Goal: Information Seeking & Learning: Learn about a topic

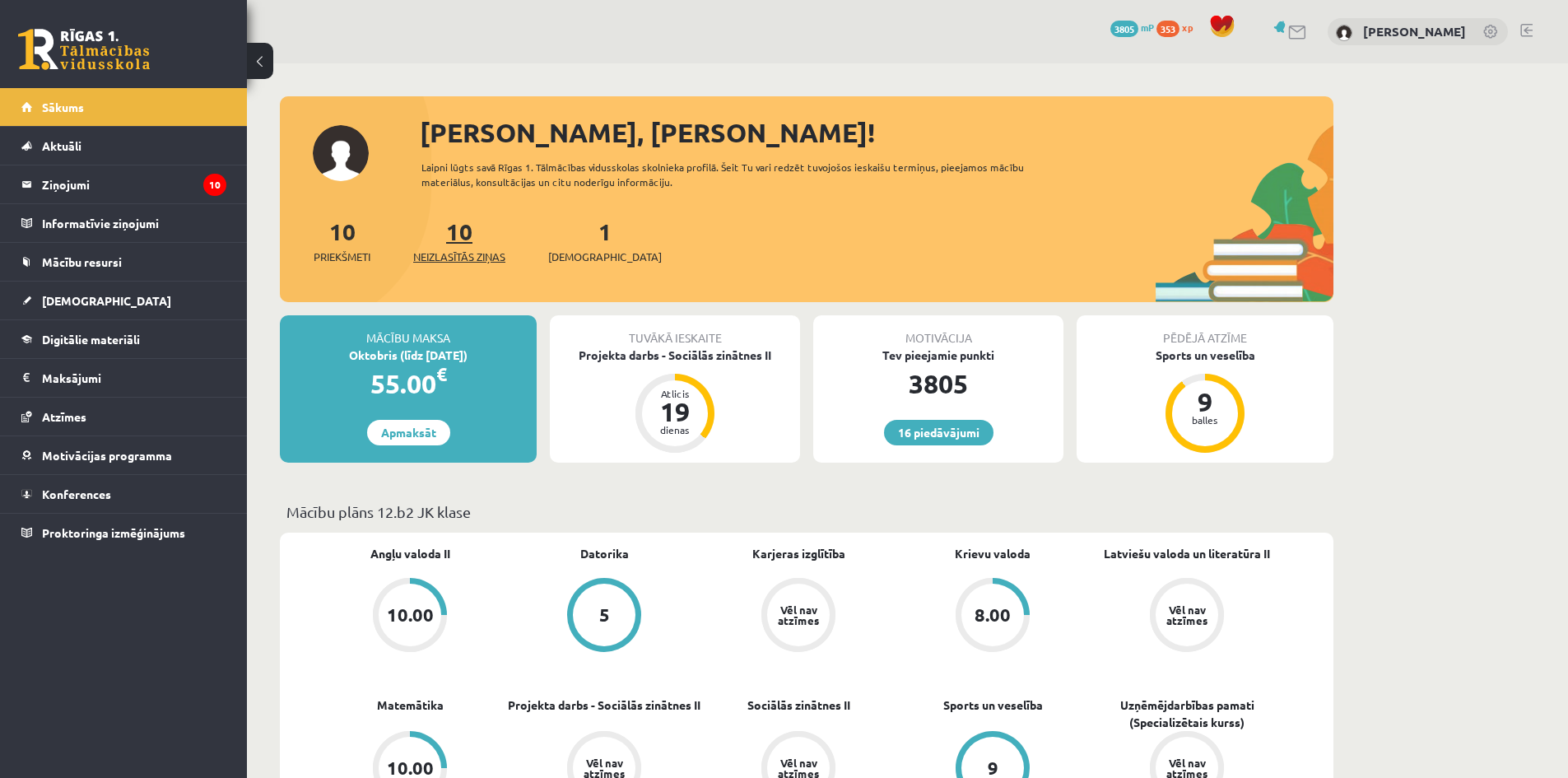
click at [490, 259] on span "Neizlasītās ziņas" at bounding box center [459, 257] width 92 height 16
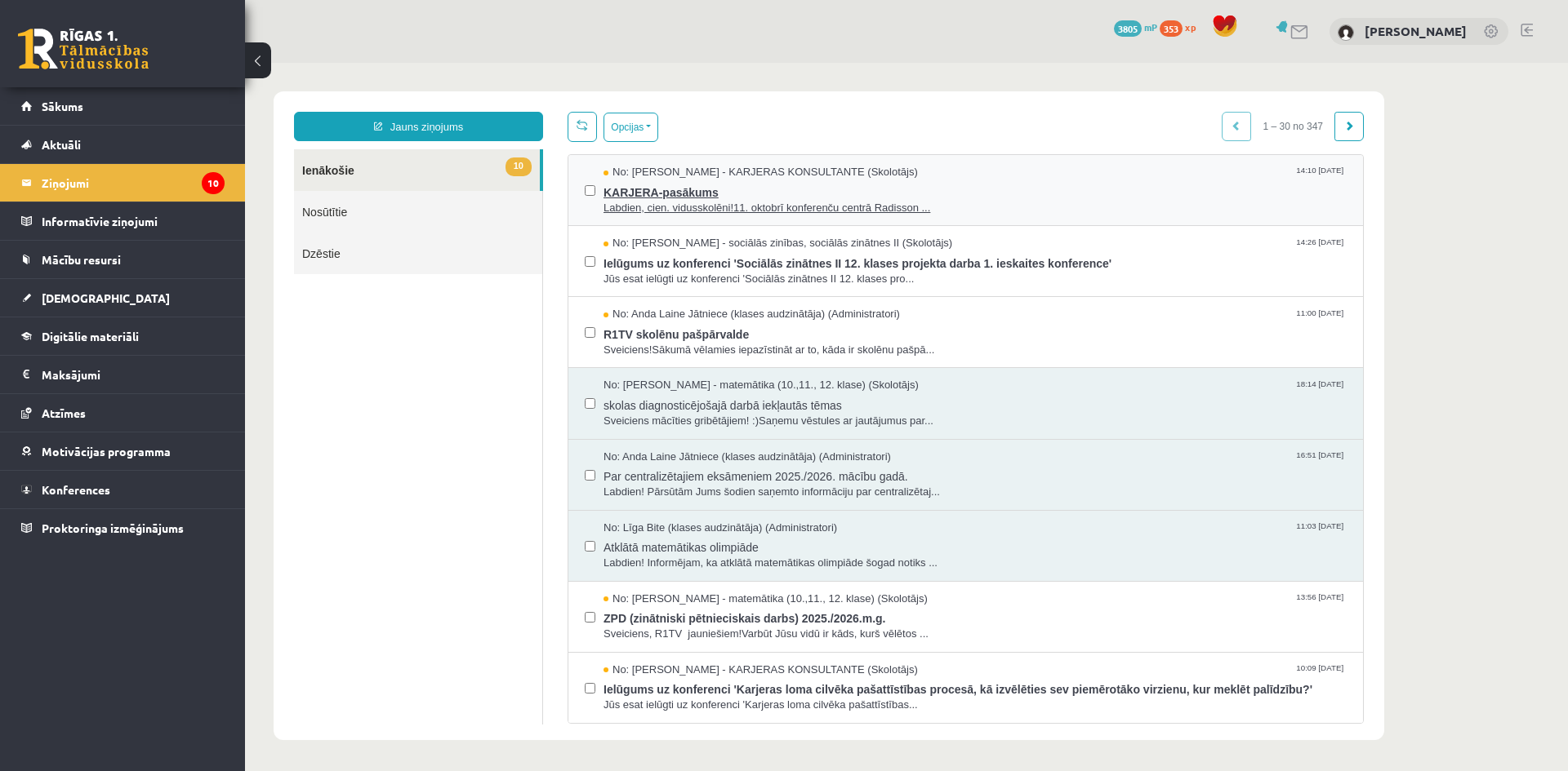
click at [860, 207] on span "Labdien, cien. vidusskolēni!11. oktobrī konferenču centrā Radisson ..." at bounding box center [975, 208] width 743 height 15
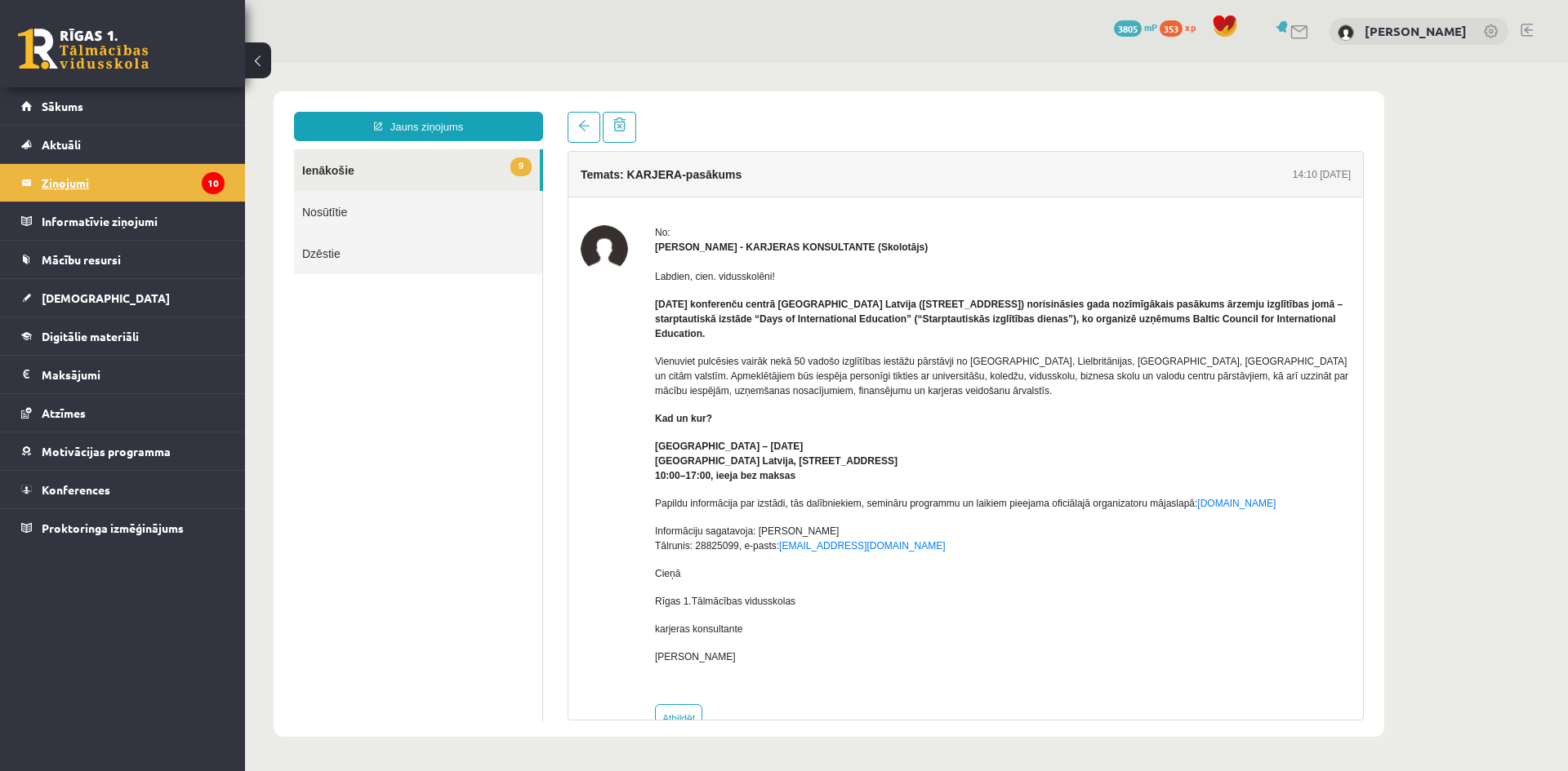
click at [77, 178] on legend "Ziņojumi 10" at bounding box center [134, 182] width 183 height 38
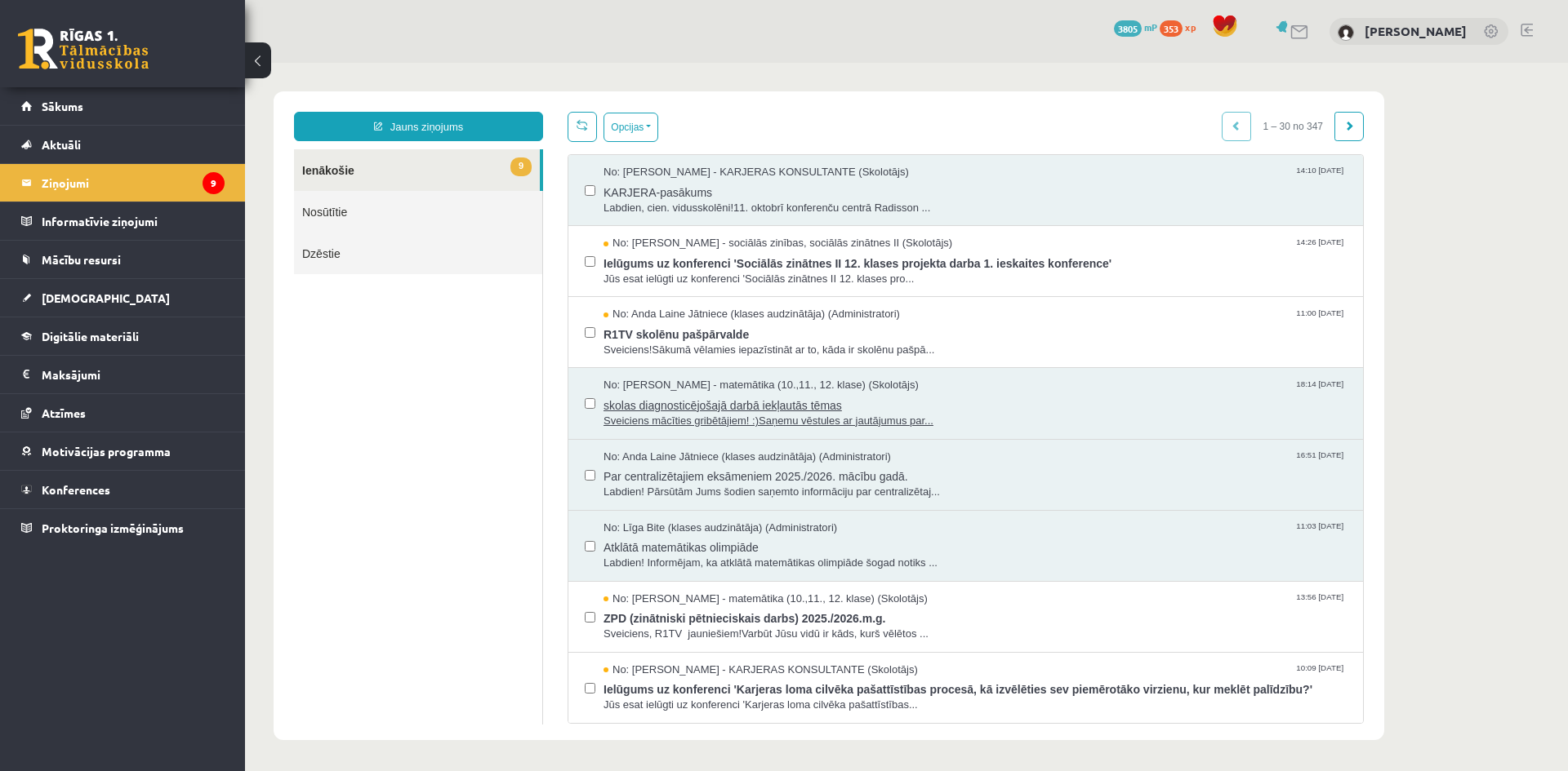
click at [831, 410] on span "skolas diagnosticējošajā darbā iekļautās tēmas" at bounding box center [975, 403] width 743 height 20
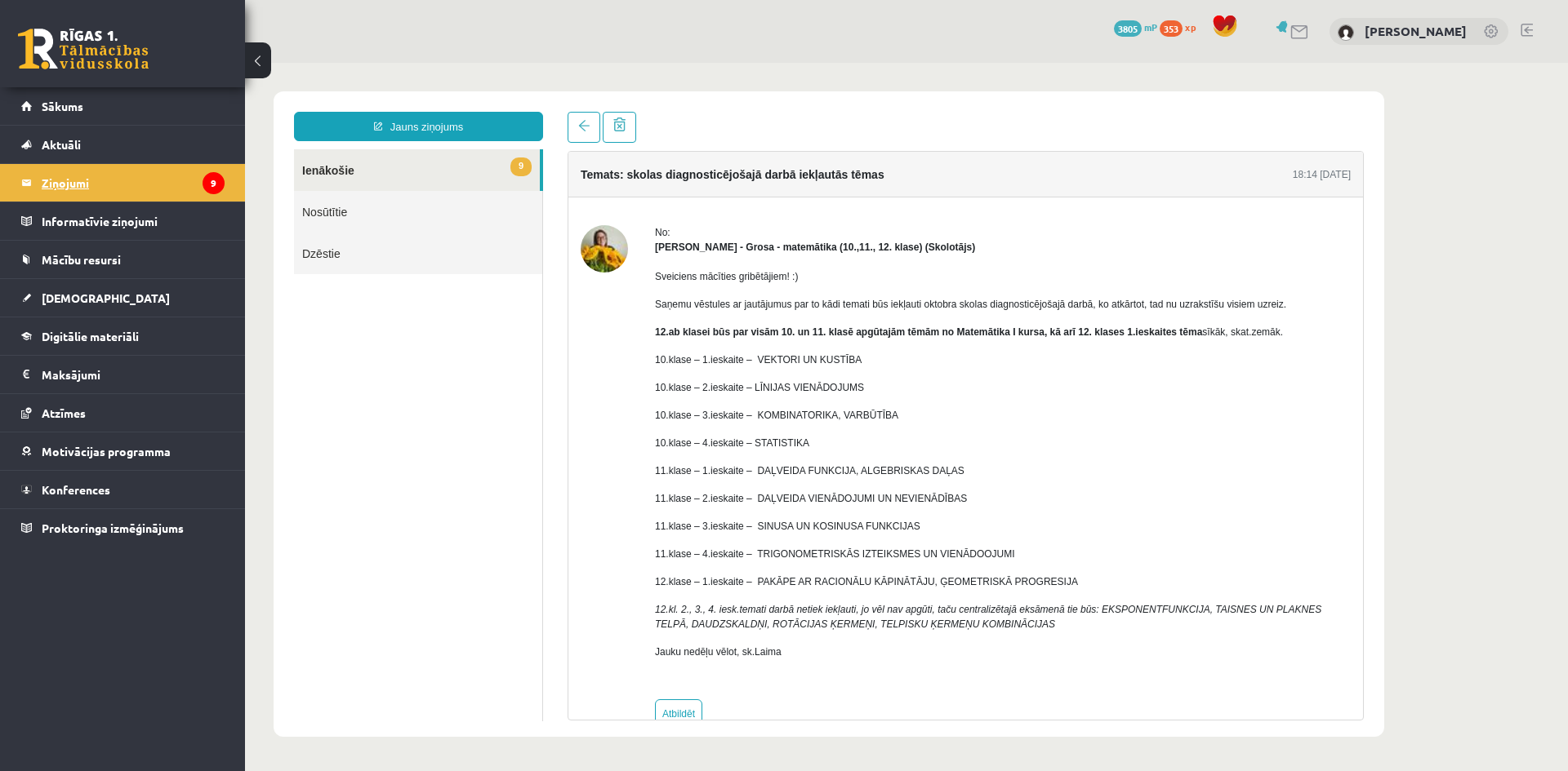
click at [60, 181] on legend "Ziņojumi 9" at bounding box center [134, 182] width 183 height 38
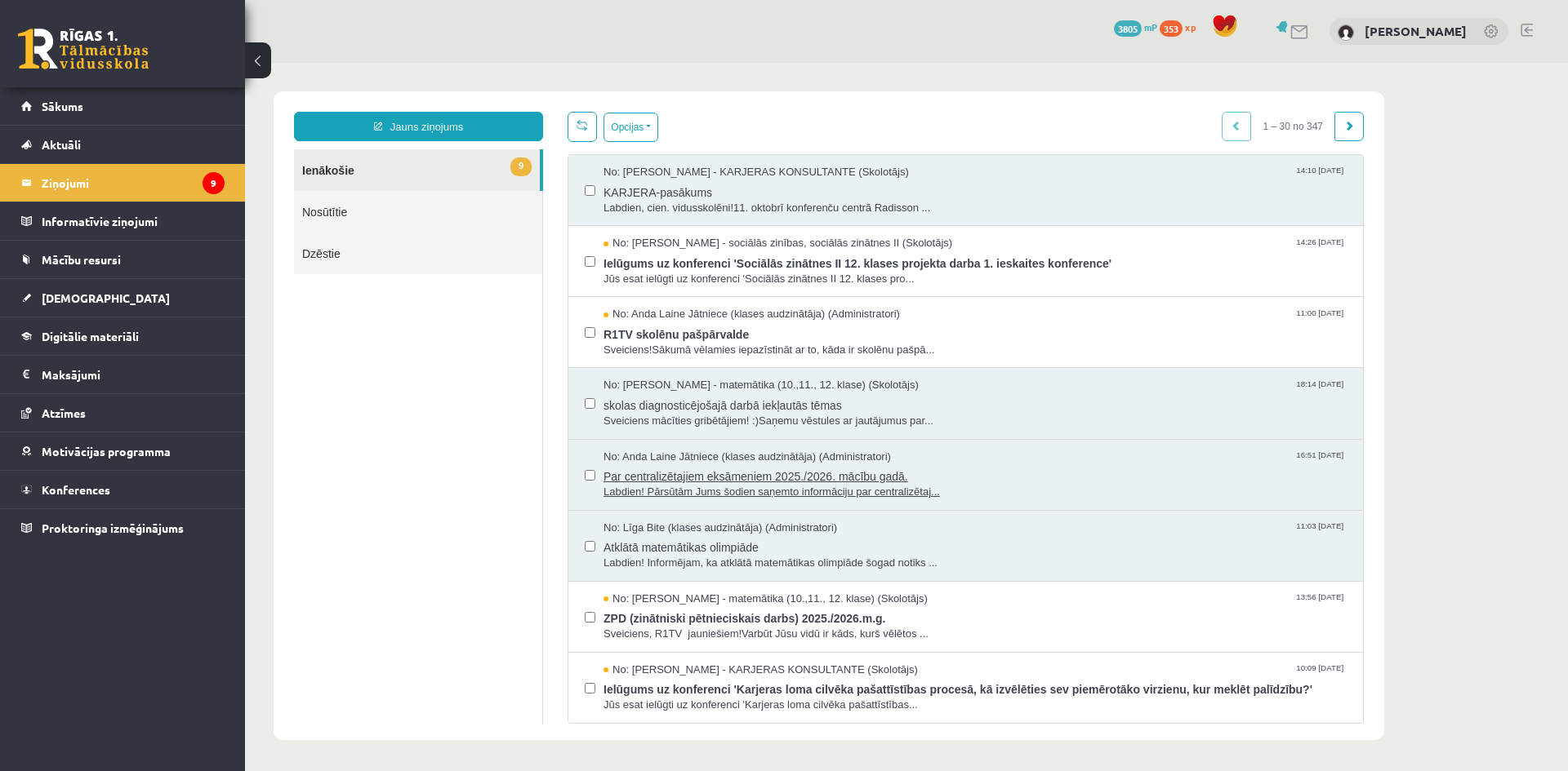
click at [836, 478] on span "Par centralizētajiem eksāmeniem 2025./2026. mācību gadā." at bounding box center [975, 475] width 743 height 20
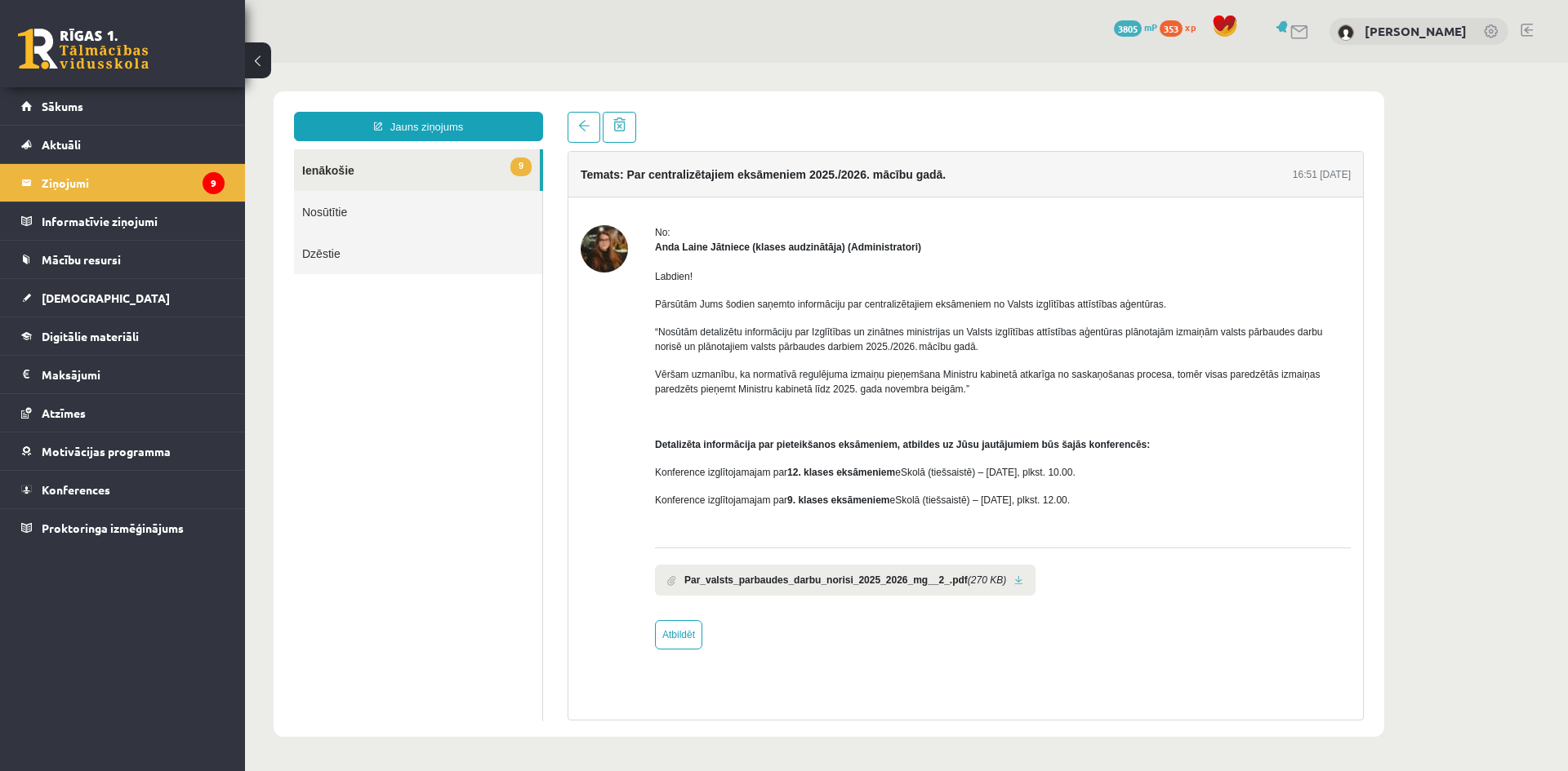
click at [1014, 583] on link at bounding box center [1018, 580] width 9 height 11
